Goal: Communication & Community: Ask a question

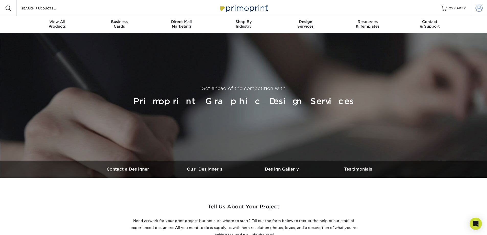
type input "lorrainesshades@outlook.com"
click at [478, 8] on span at bounding box center [479, 8] width 7 height 7
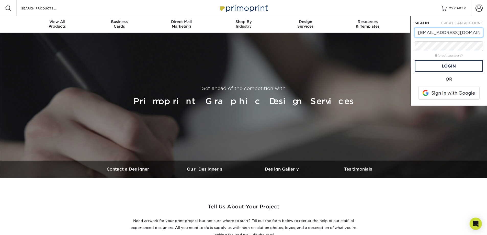
drag, startPoint x: 480, startPoint y: 34, endPoint x: 400, endPoint y: 32, distance: 80.1
click at [400, 32] on nav "Resources Menu Search Products Account SIGN IN CREATE AN ACCOUNT lorrainesshade…" at bounding box center [243, 16] width 487 height 33
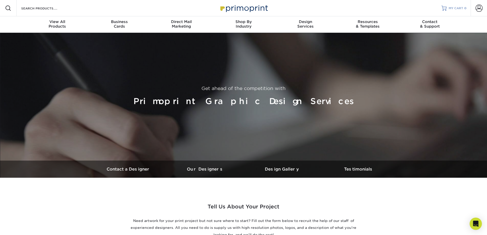
click at [461, 8] on span "MY CART" at bounding box center [456, 8] width 15 height 4
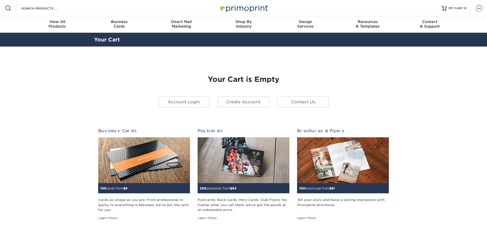
click at [482, 8] on span at bounding box center [479, 8] width 7 height 7
type input "lorrainesshades@outlook.com"
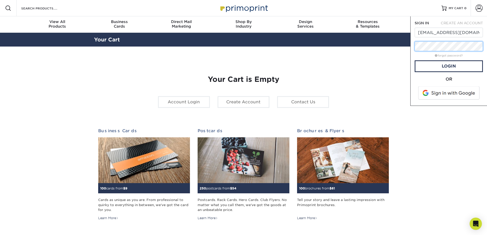
click at [401, 48] on div "Resources Menu Search Products Account SIGN IN CREATE AN ACCOUNT lorrainesshade…" at bounding box center [243, 213] width 487 height 427
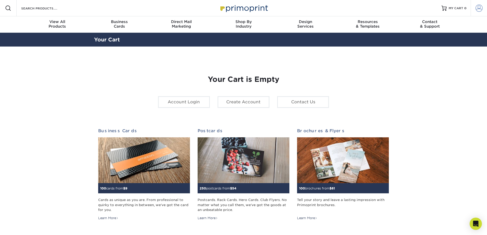
click at [476, 9] on span at bounding box center [479, 8] width 7 height 7
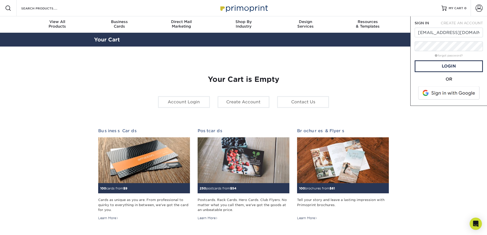
click at [460, 94] on span at bounding box center [449, 92] width 65 height 13
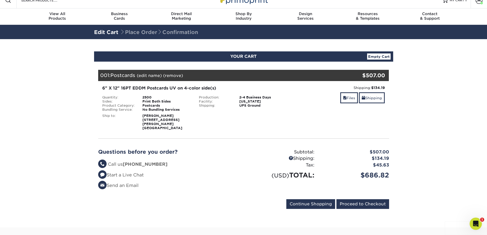
scroll to position [26, 0]
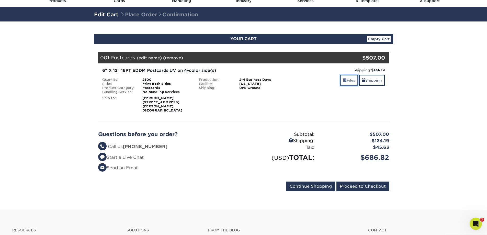
click at [348, 81] on link "Files" at bounding box center [349, 80] width 18 height 11
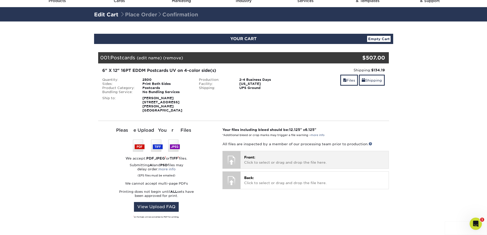
click at [272, 155] on p "Front: Click to select or drag and drop the file here." at bounding box center [314, 160] width 141 height 10
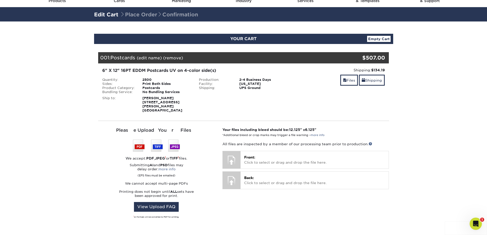
click at [140, 140] on img at bounding box center [156, 146] width 47 height 12
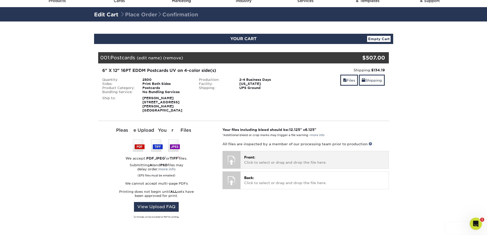
click at [230, 155] on div at bounding box center [232, 160] width 18 height 18
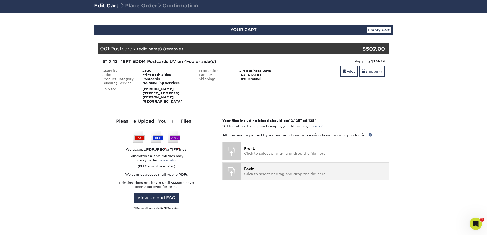
scroll to position [43, 0]
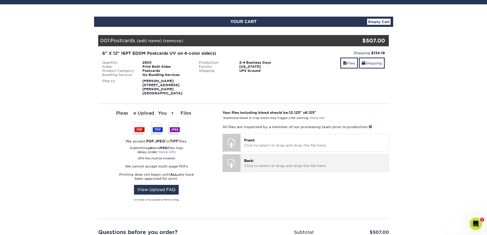
click at [293, 159] on p "Back: Click to select or drag and drop the file here." at bounding box center [314, 163] width 141 height 10
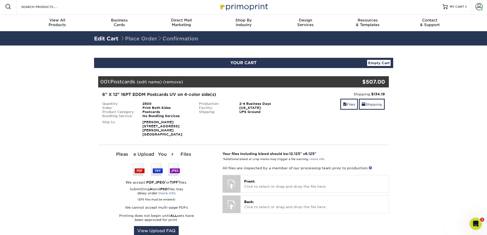
scroll to position [0, 0]
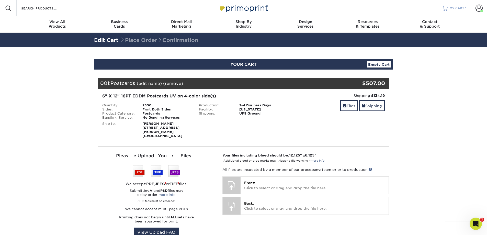
click at [460, 6] on span "MY CART" at bounding box center [457, 8] width 15 height 4
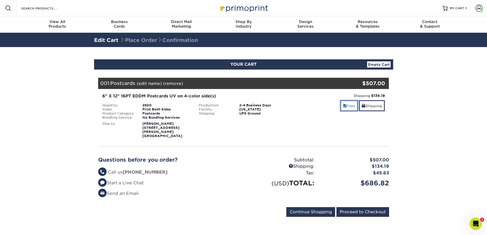
click at [350, 105] on link "Files" at bounding box center [349, 105] width 18 height 11
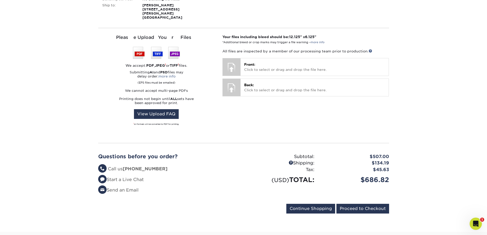
scroll to position [136, 0]
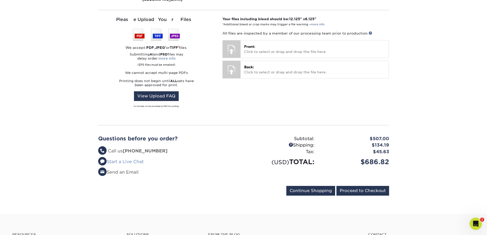
click at [124, 159] on link "Start a Live Chat" at bounding box center [121, 161] width 46 height 5
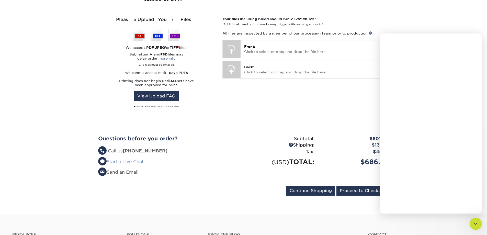
scroll to position [0, 0]
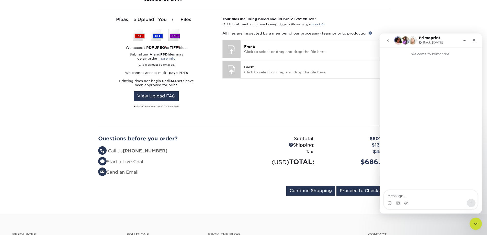
click at [417, 196] on textarea "Message…" at bounding box center [431, 194] width 94 height 9
type textarea "I cant see my old order in what you provided me?"
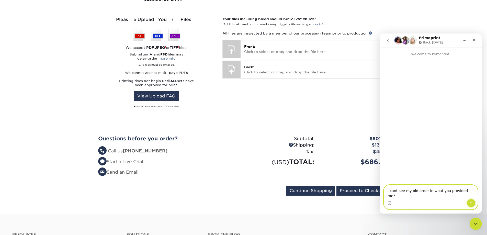
click at [471, 203] on icon "Send a message…" at bounding box center [471, 203] width 3 height 3
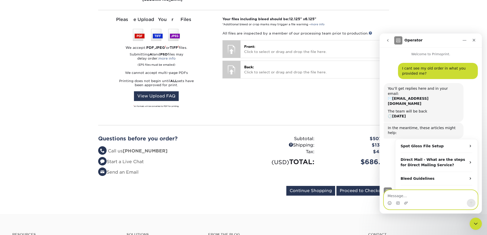
paste textarea "#21716-110032-46486"
click at [387, 197] on textarea "#21716-110032-46486" at bounding box center [431, 194] width 94 height 9
type textarea "My old order#21716-110032-46486"
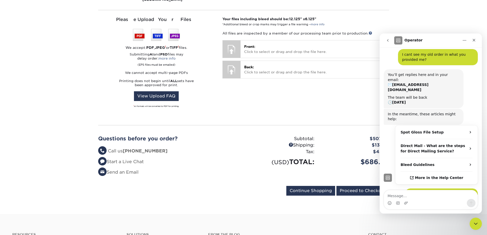
drag, startPoint x: 56, startPoint y: 149, endPoint x: 298, endPoint y: 198, distance: 247.7
click at [298, 198] on section "YOUR CART Empty Cart Your Cart is Empty View Account Active Orders Order Histor…" at bounding box center [243, 62] width 487 height 303
click at [402, 191] on textarea "Message…" at bounding box center [431, 194] width 94 height 9
type textarea "hello?"
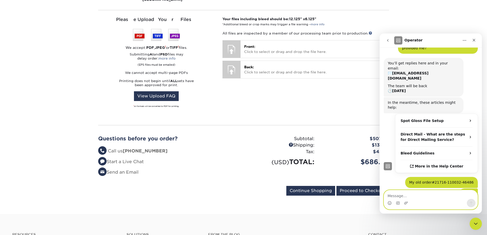
click at [395, 195] on textarea "Message…" at bounding box center [431, 194] width 94 height 9
click at [124, 159] on link "Start a Live Chat" at bounding box center [121, 161] width 46 height 5
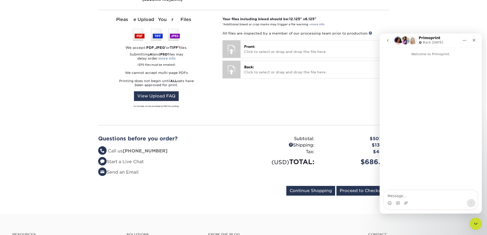
click at [125, 148] on strong "[PHONE_NUMBER]" at bounding box center [145, 150] width 45 height 5
click at [401, 195] on textarea "Message…" at bounding box center [431, 194] width 94 height 9
paste textarea "#21716-110032-46486"
type textarea "#21716-110032-46486"
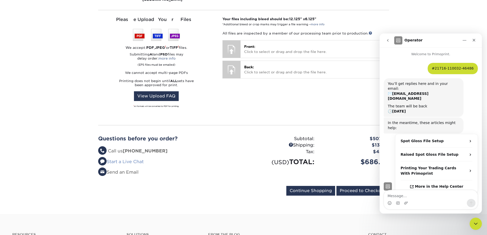
click at [137, 159] on link "Start a Live Chat" at bounding box center [121, 161] width 46 height 5
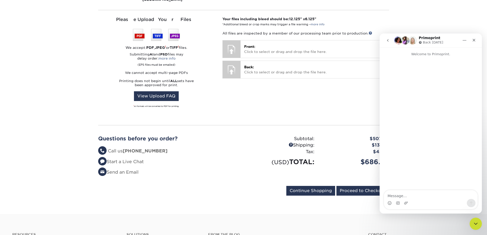
click at [135, 148] on strong "[PHONE_NUMBER]" at bounding box center [145, 150] width 45 height 5
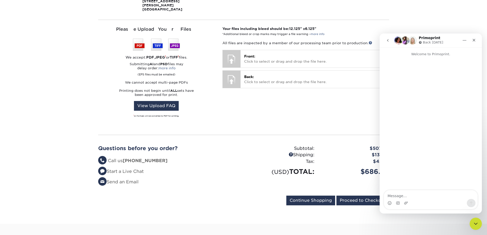
scroll to position [119, 0]
